Goal: Navigation & Orientation: Find specific page/section

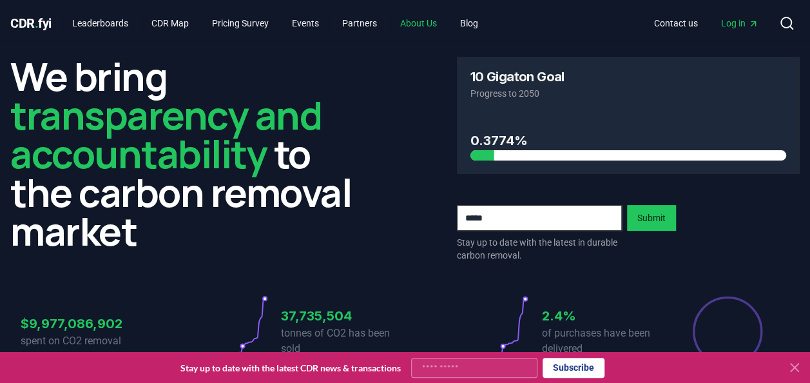
click at [429, 21] on link "About Us" at bounding box center [418, 23] width 57 height 23
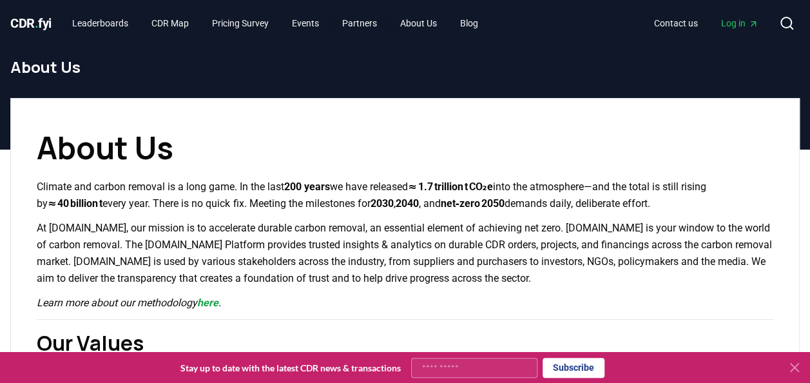
click at [32, 24] on span "CDR . fyi" at bounding box center [30, 22] width 41 height 15
